Goal: Information Seeking & Learning: Learn about a topic

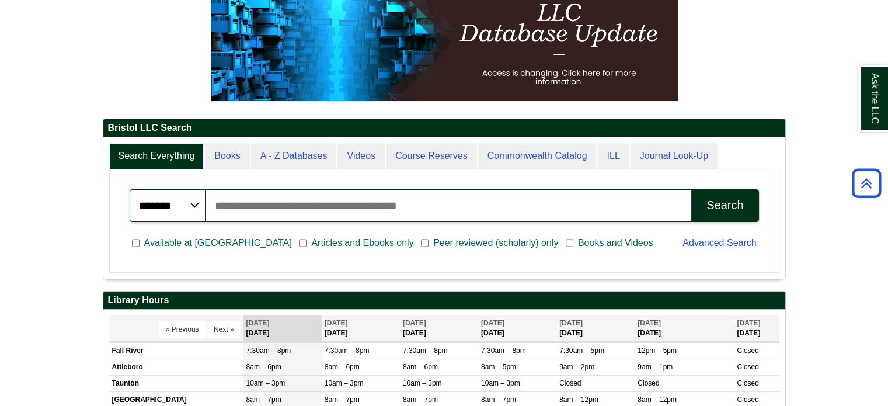
scroll to position [6, 5]
click at [300, 158] on link "A - Z Databases" at bounding box center [294, 156] width 86 height 26
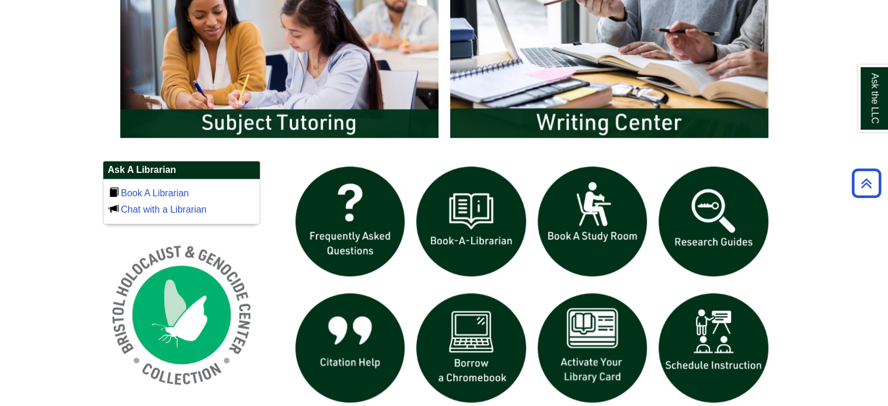
scroll to position [649, 0]
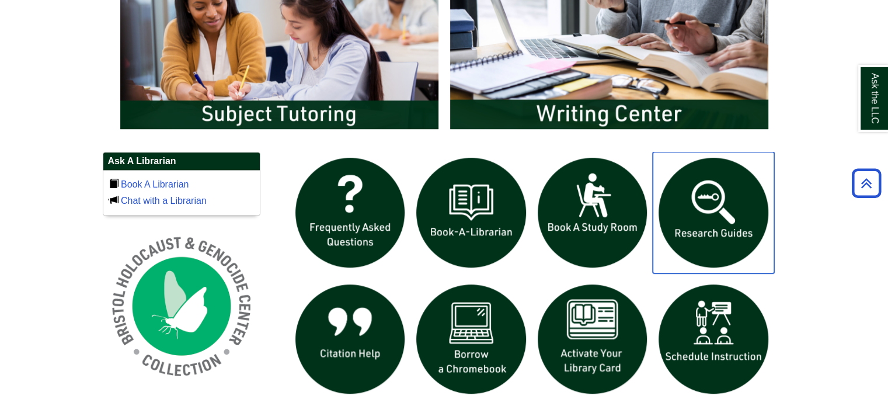
click at [708, 228] on img "slideshow" at bounding box center [713, 212] width 121 height 121
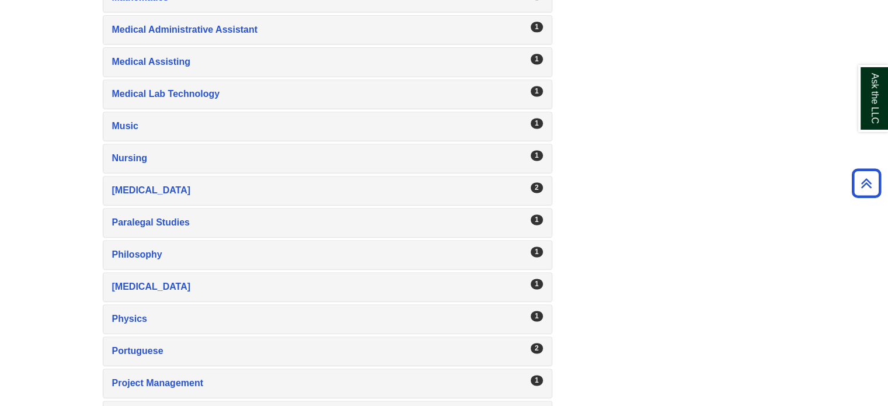
scroll to position [1775, 0]
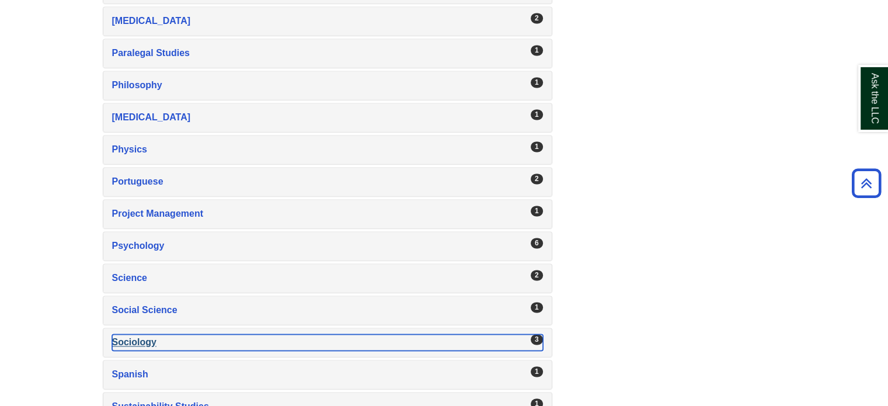
click at [134, 334] on div "Sociology , 3 guides" at bounding box center [327, 342] width 431 height 16
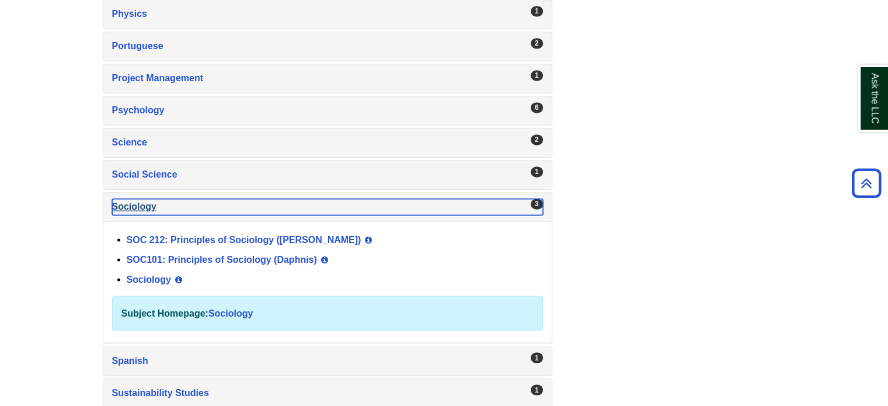
scroll to position [1916, 0]
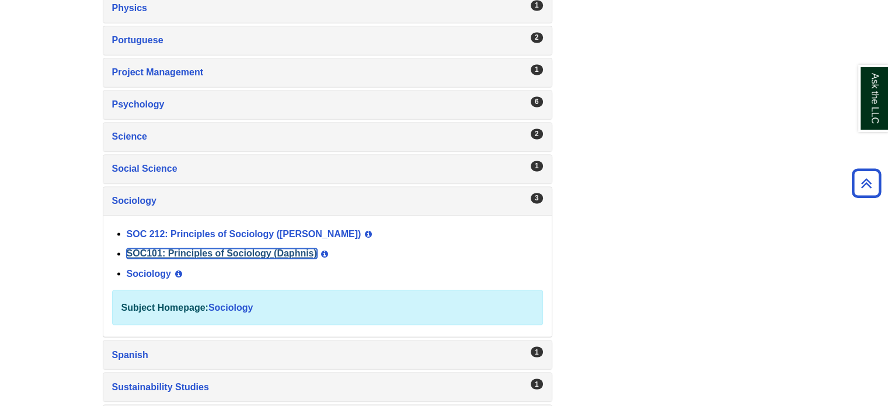
click at [215, 248] on link "SOC101: Principles of Sociology (Daphnis)" at bounding box center [222, 253] width 190 height 10
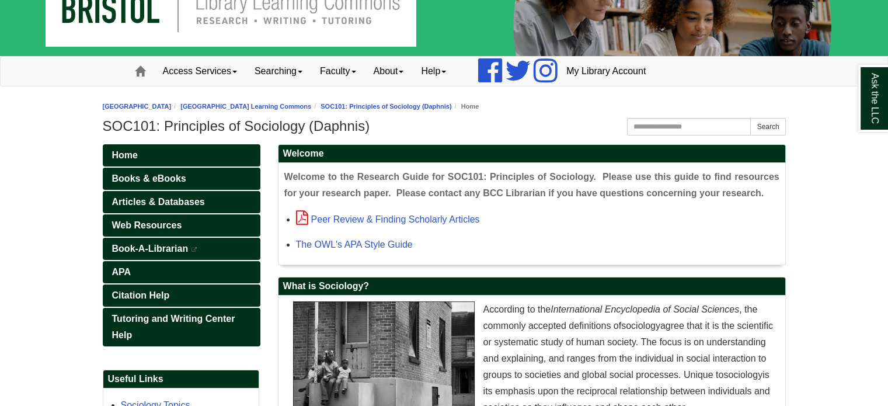
scroll to position [40, 0]
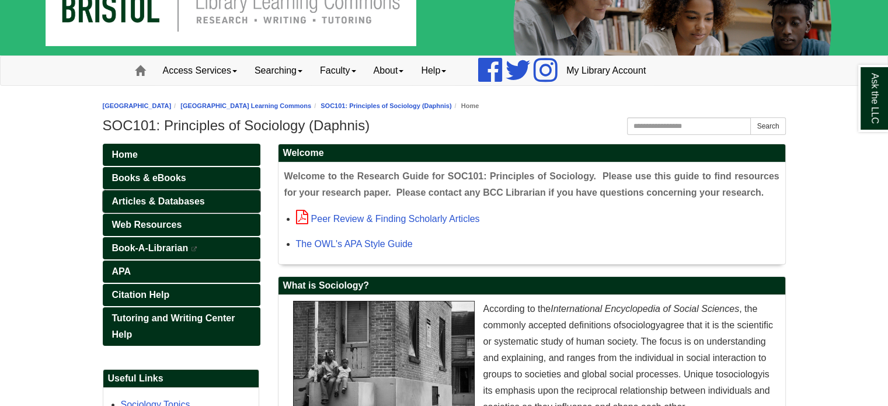
click at [181, 202] on span "Articles & Databases" at bounding box center [158, 201] width 93 height 10
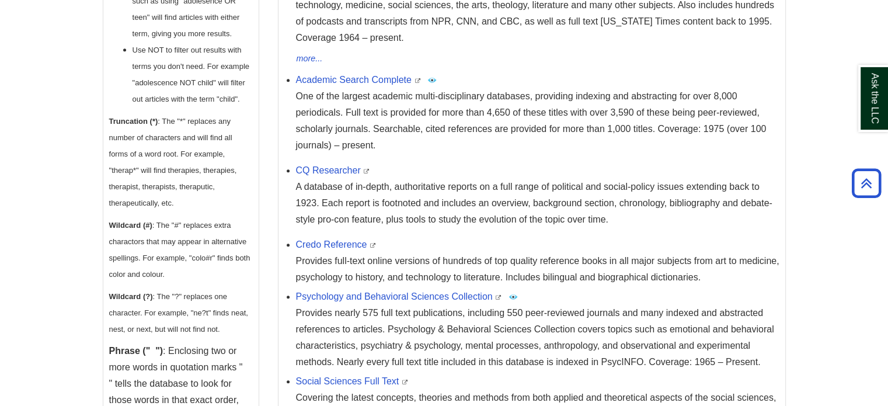
scroll to position [1064, 0]
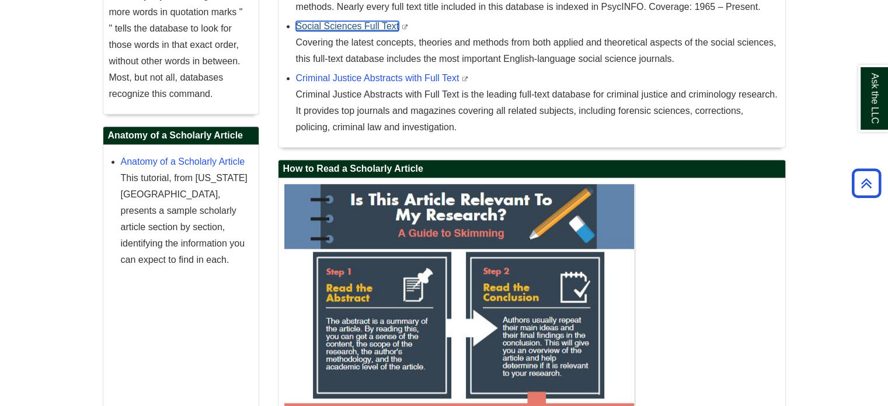
click at [346, 23] on link "Social Sciences Full Text" at bounding box center [347, 26] width 103 height 10
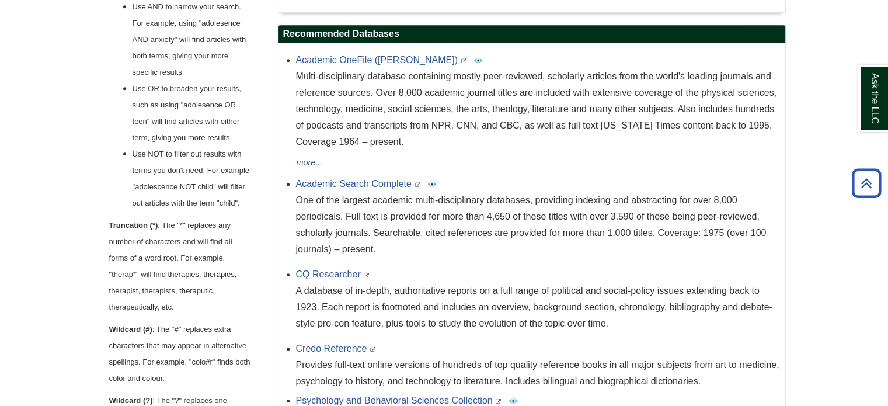
scroll to position [597, 0]
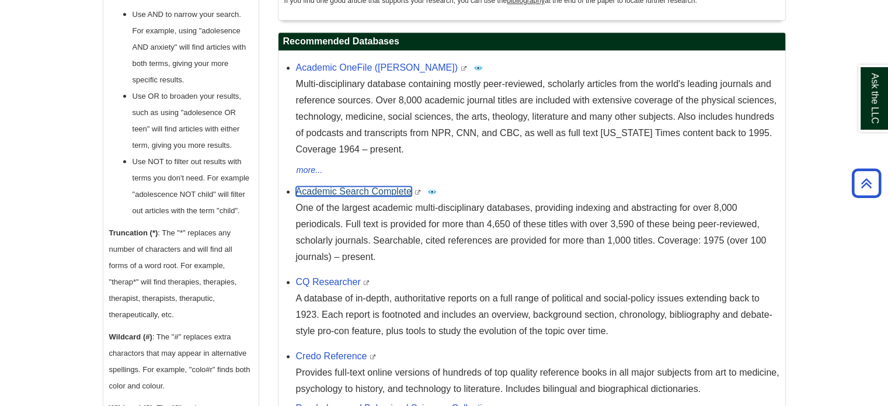
click at [364, 191] on link "Academic Search Complete" at bounding box center [354, 191] width 116 height 10
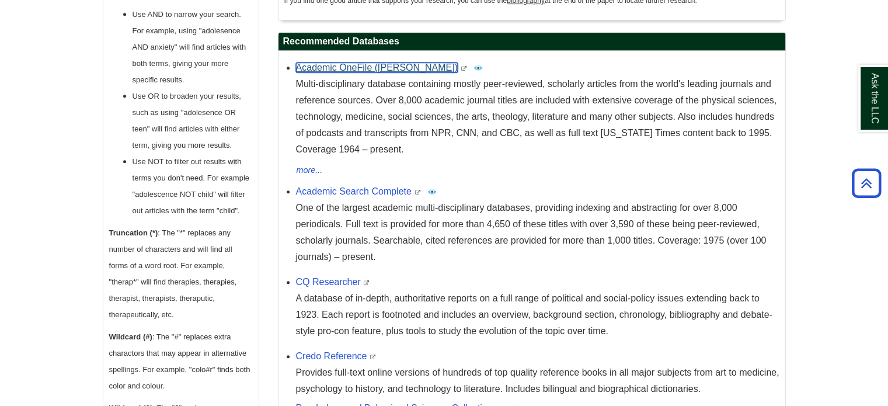
click at [325, 68] on link "Academic OneFile (Gale)" at bounding box center [377, 67] width 162 height 10
click at [383, 64] on link "Academic OneFile (Gale)" at bounding box center [377, 67] width 162 height 10
